Goal: Task Accomplishment & Management: Manage account settings

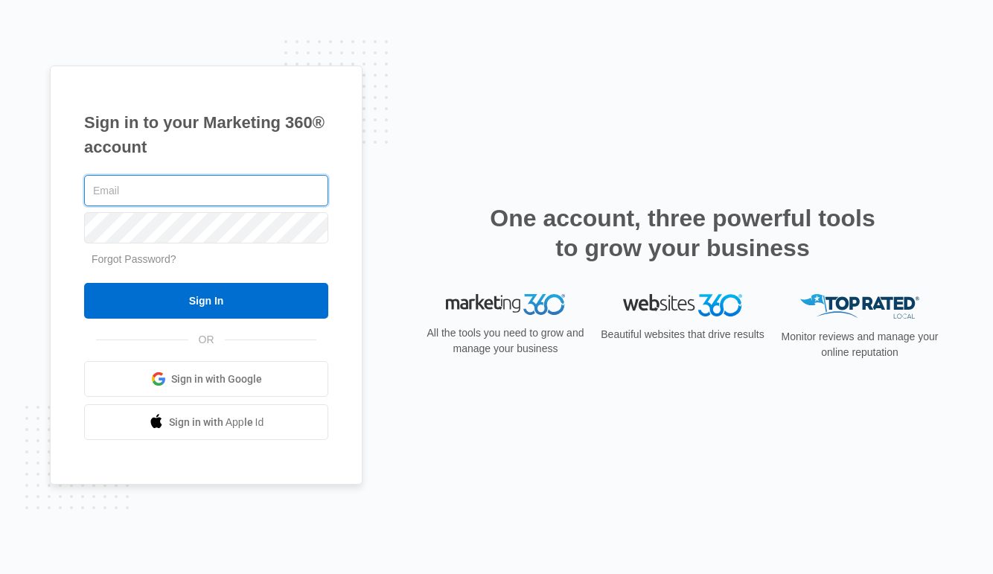
type input "[EMAIL_ADDRESS][DOMAIN_NAME]"
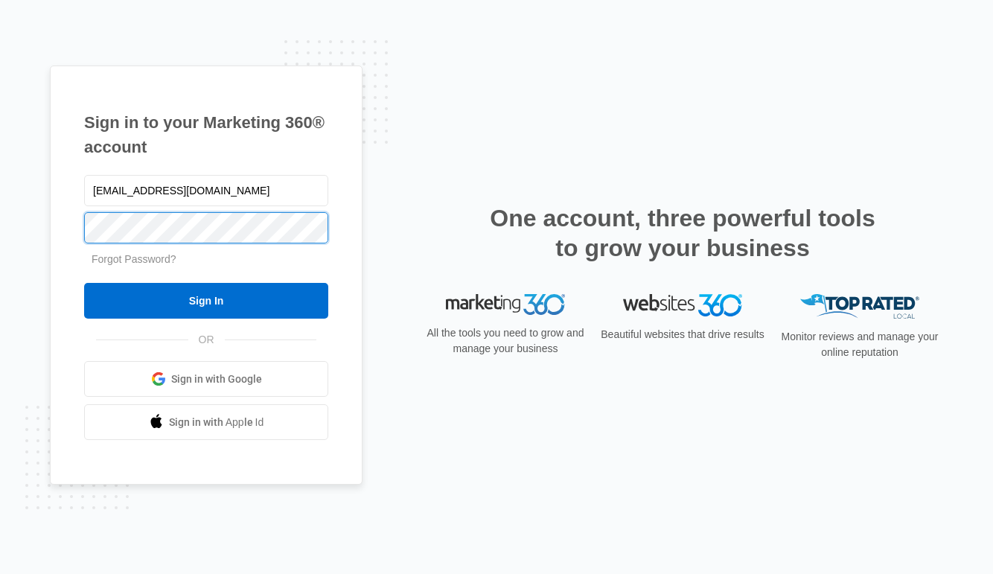
click at [206, 301] on input "Sign In" at bounding box center [206, 301] width 244 height 36
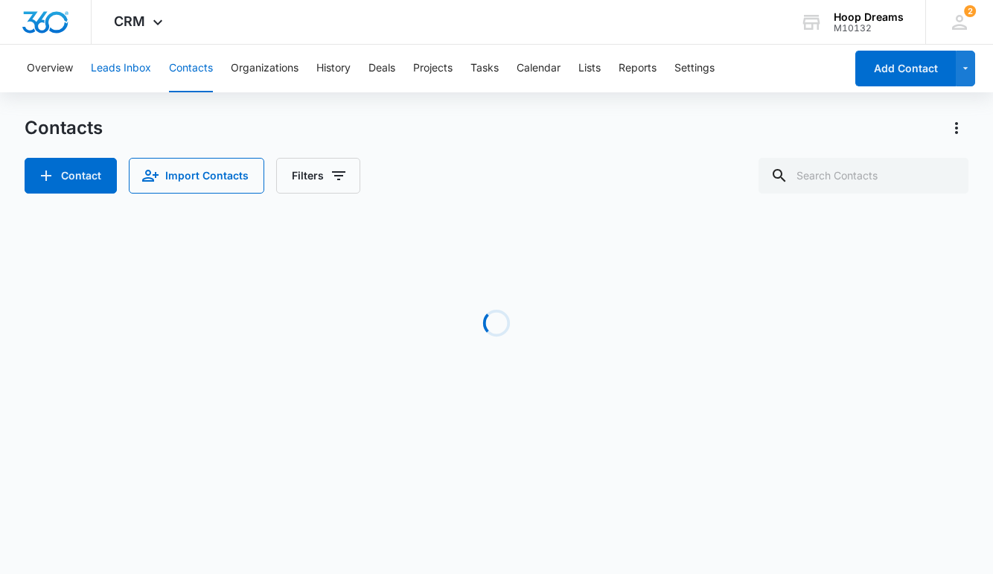
click at [129, 77] on button "Leads Inbox" at bounding box center [121, 69] width 60 height 48
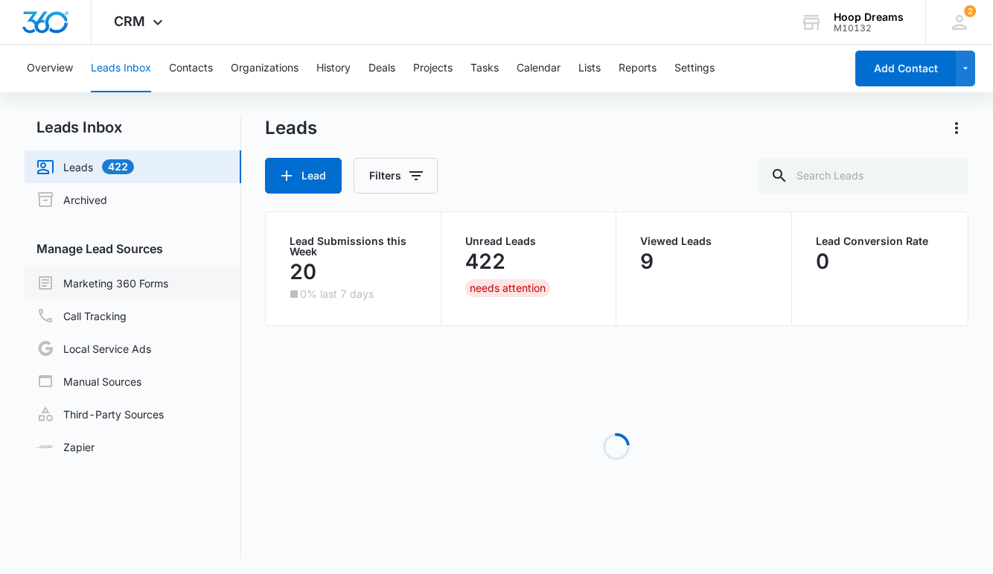
click at [161, 291] on link "Marketing 360 Forms" at bounding box center [102, 283] width 132 height 18
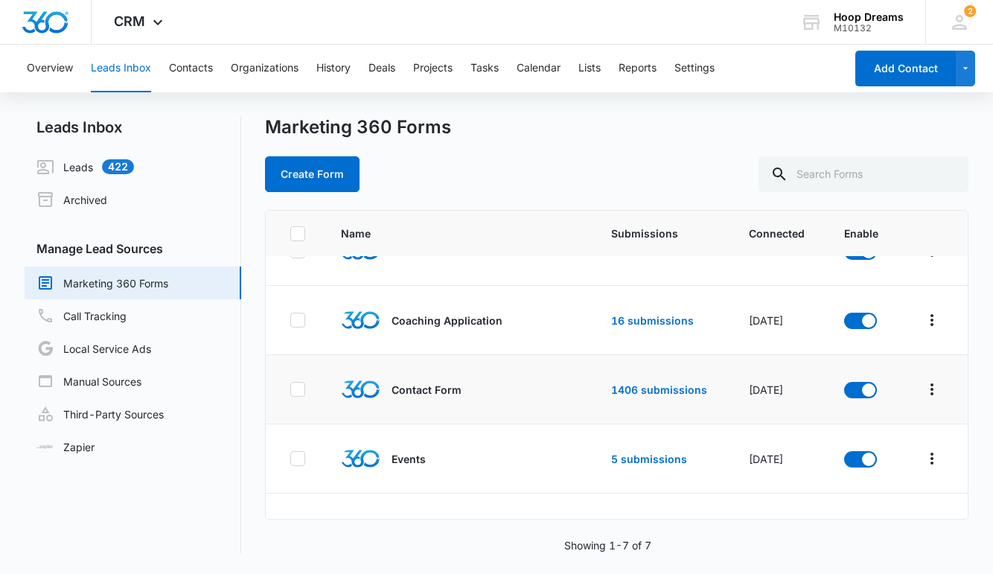
scroll to position [55, 0]
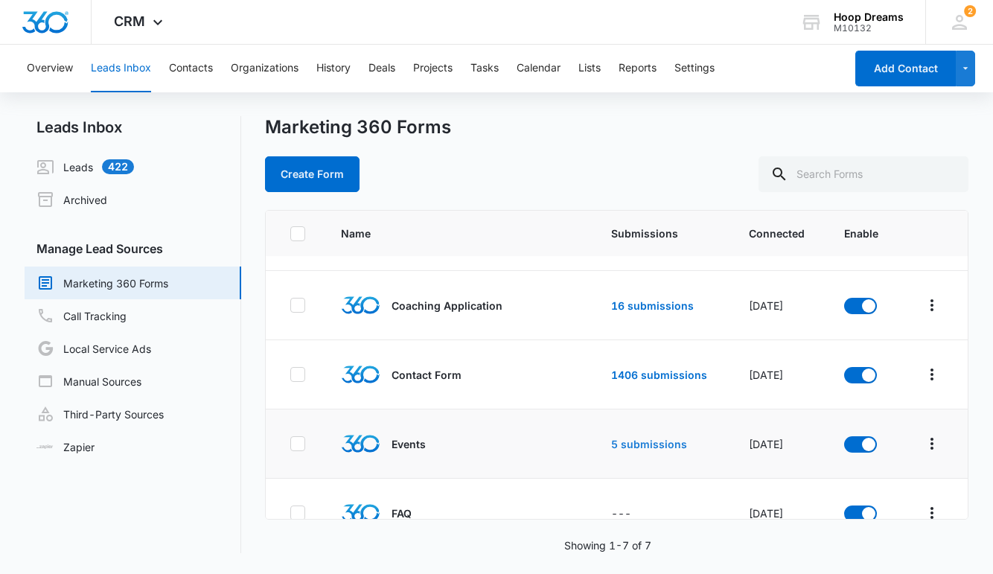
click at [649, 442] on link "5 submissions" at bounding box center [649, 444] width 76 height 13
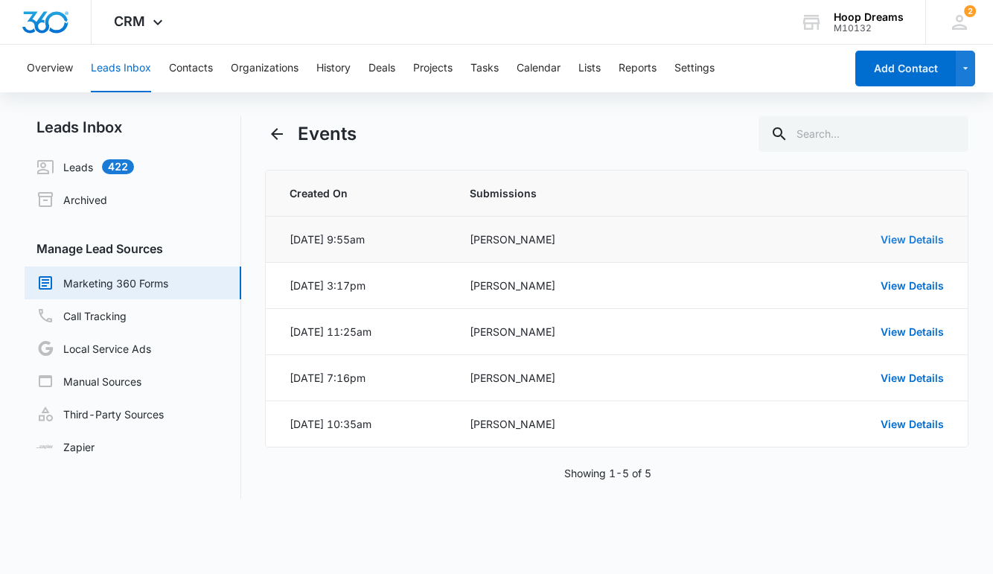
click at [901, 242] on link "View Details" at bounding box center [911, 239] width 63 height 13
